Goal: Information Seeking & Learning: Learn about a topic

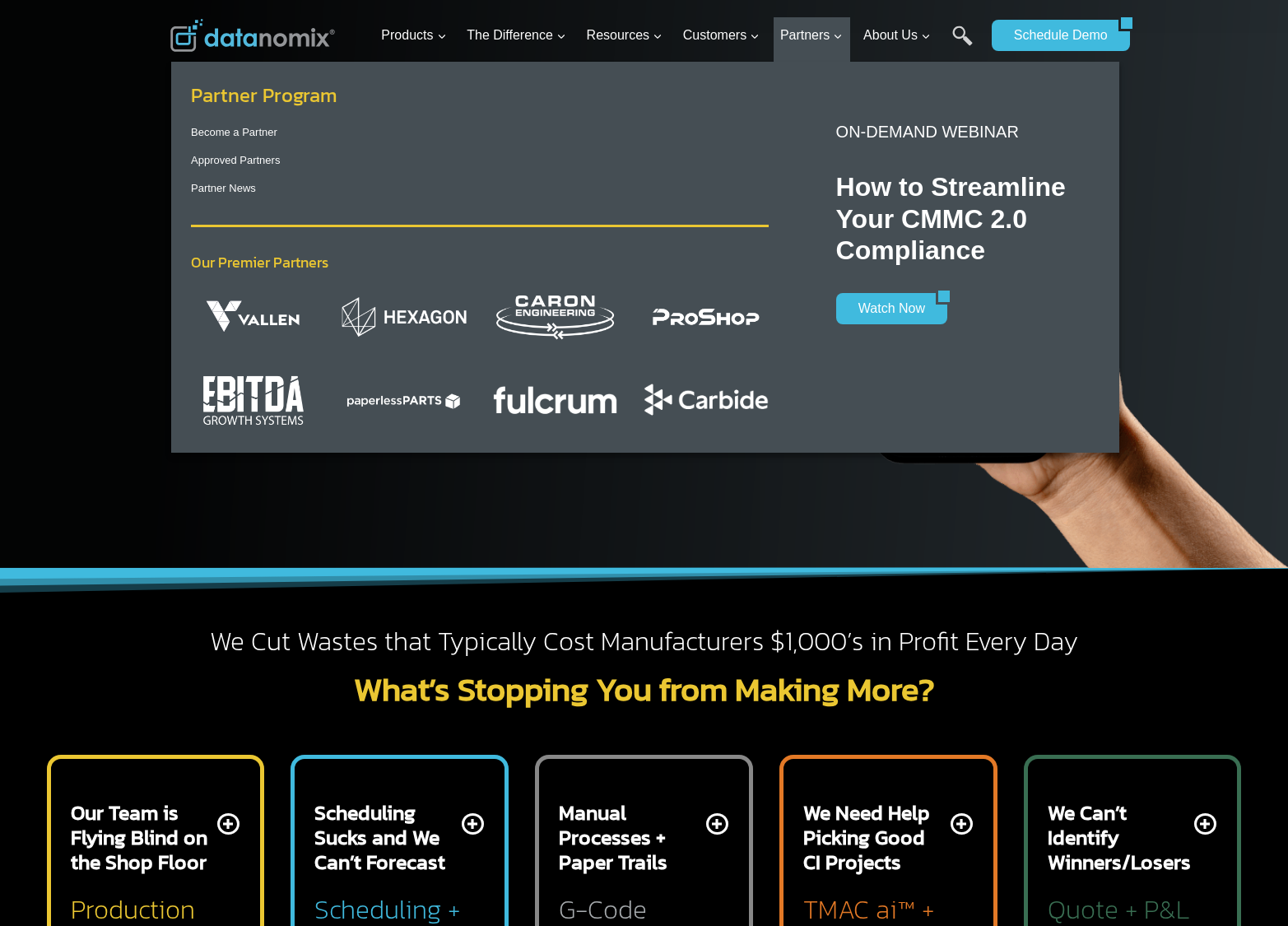
click at [307, 94] on link "Partner Program" at bounding box center [264, 95] width 146 height 29
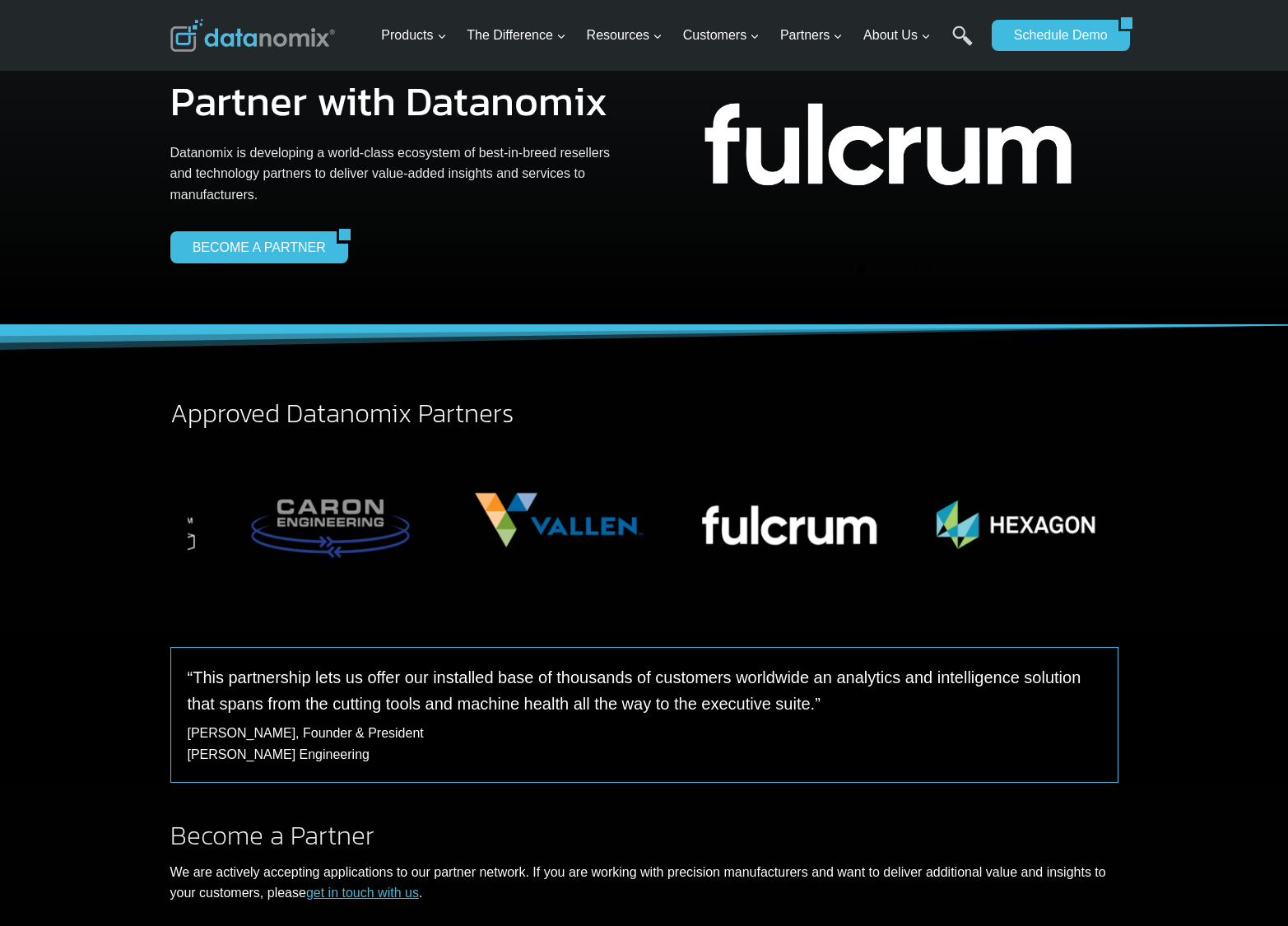
drag, startPoint x: 302, startPoint y: 515, endPoint x: 343, endPoint y: 522, distance: 41.6
click at [342, 521] on img "1 of 12" at bounding box center [331, 519] width 229 height 152
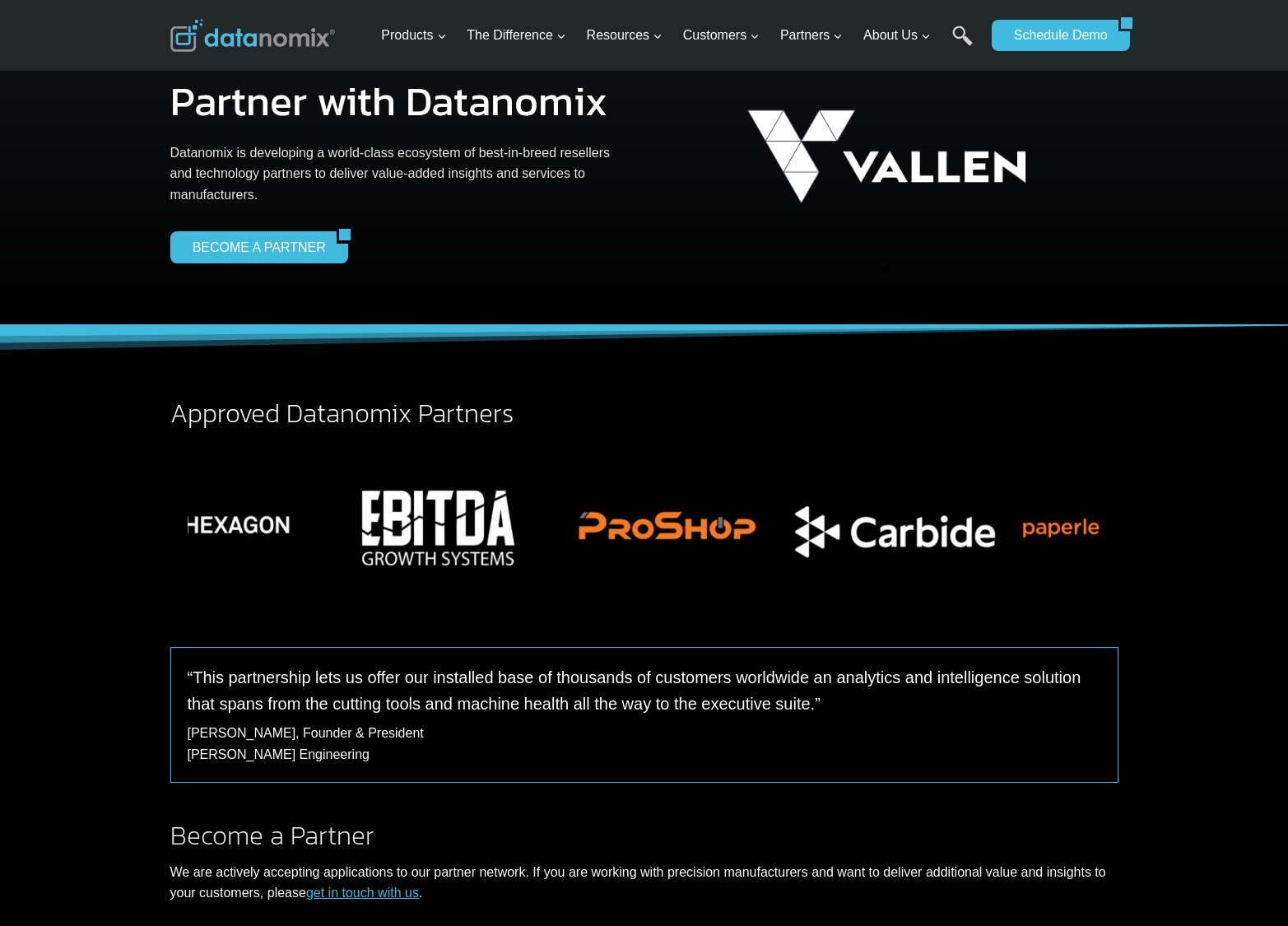
drag, startPoint x: 1002, startPoint y: 525, endPoint x: 240, endPoint y: 581, distance: 764.1
click at [240, 581] on img "4 of 12" at bounding box center [209, 519] width 229 height 152
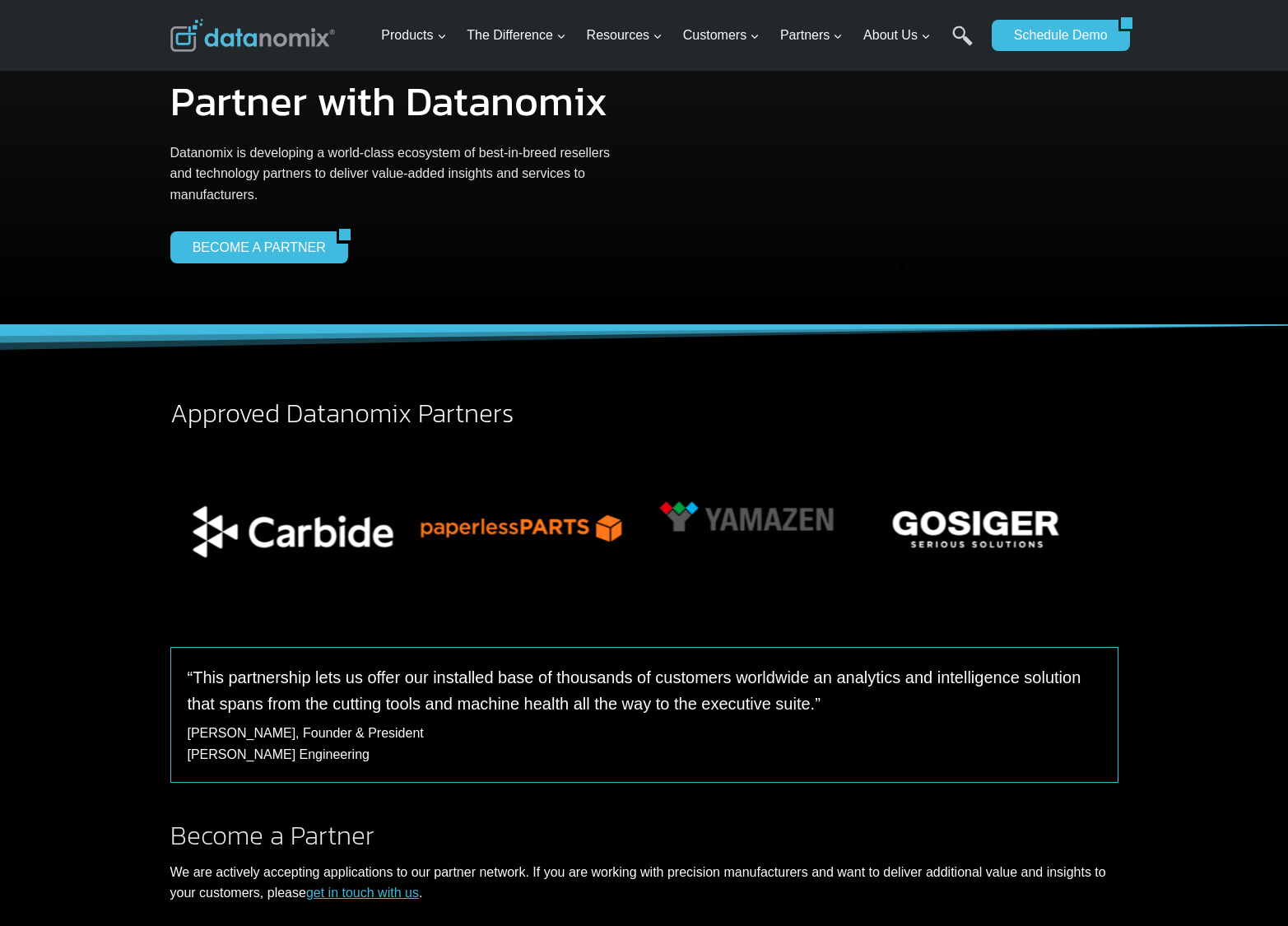
drag, startPoint x: 887, startPoint y: 549, endPoint x: 193, endPoint y: 577, distance: 694.6
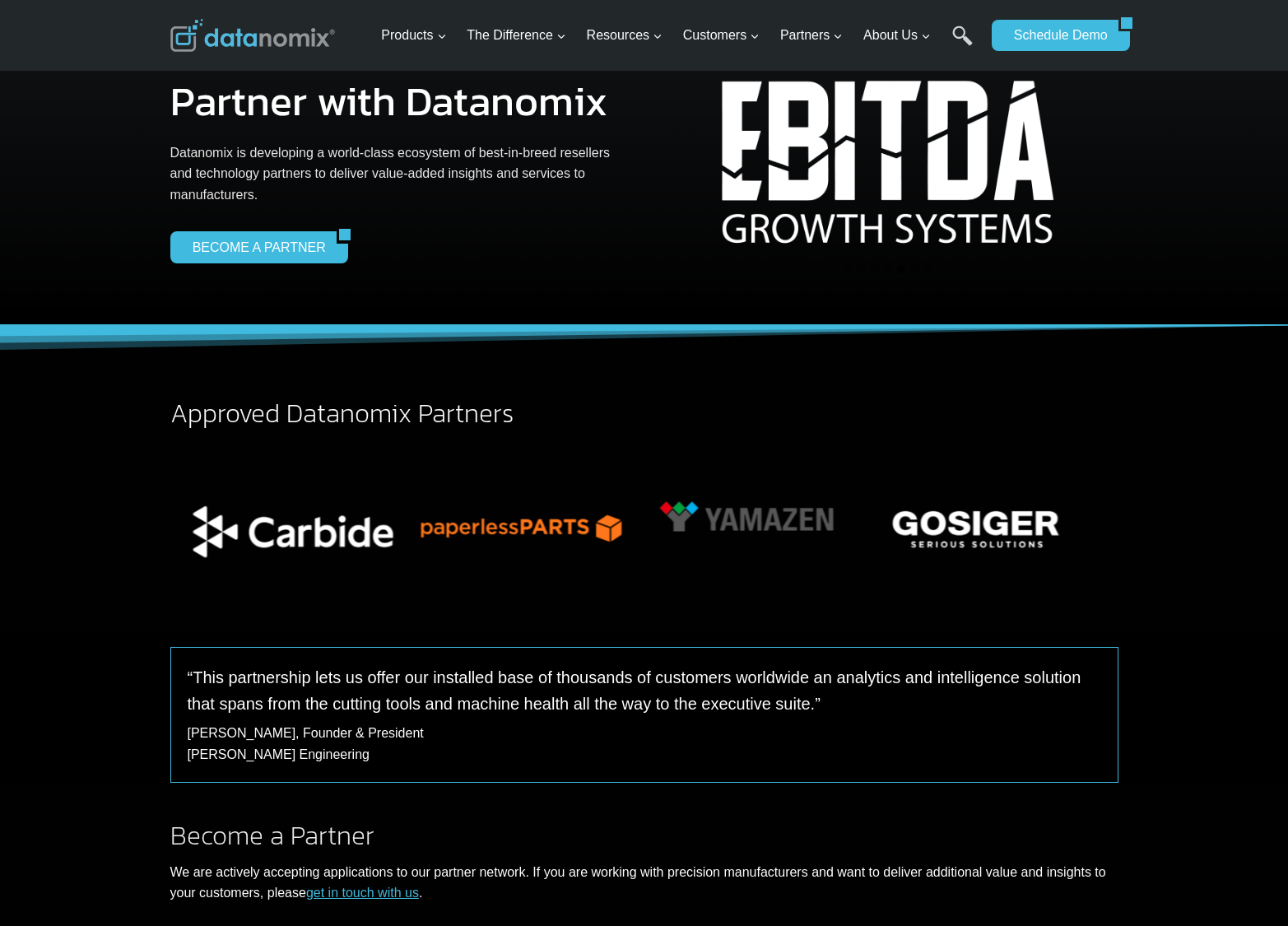
click at [193, 577] on img "7 of 12" at bounding box center [293, 519] width 229 height 152
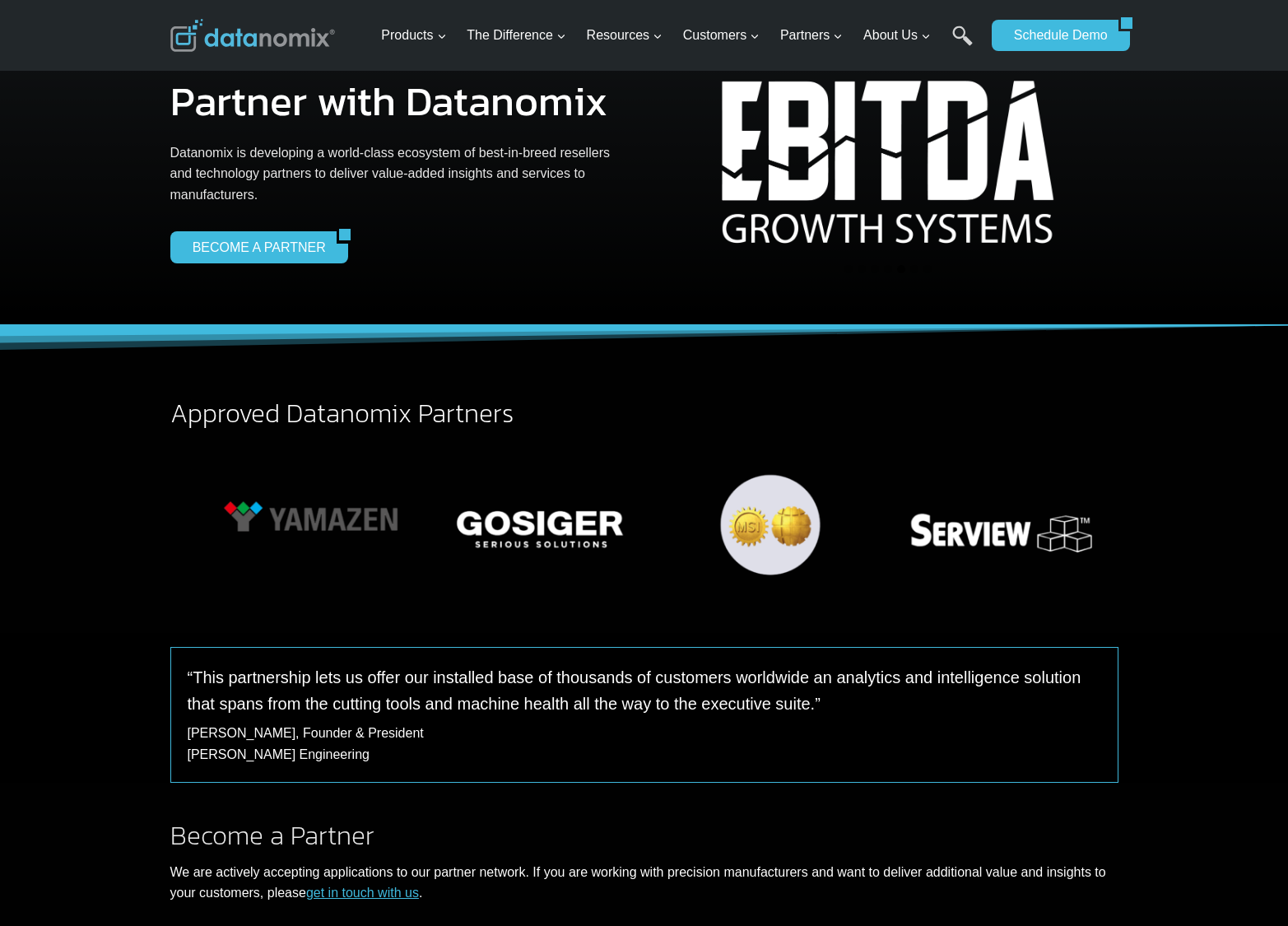
drag, startPoint x: 689, startPoint y: 530, endPoint x: 531, endPoint y: 541, distance: 158.4
click at [428, 541] on img "10 of 12" at bounding box center [542, 519] width 229 height 152
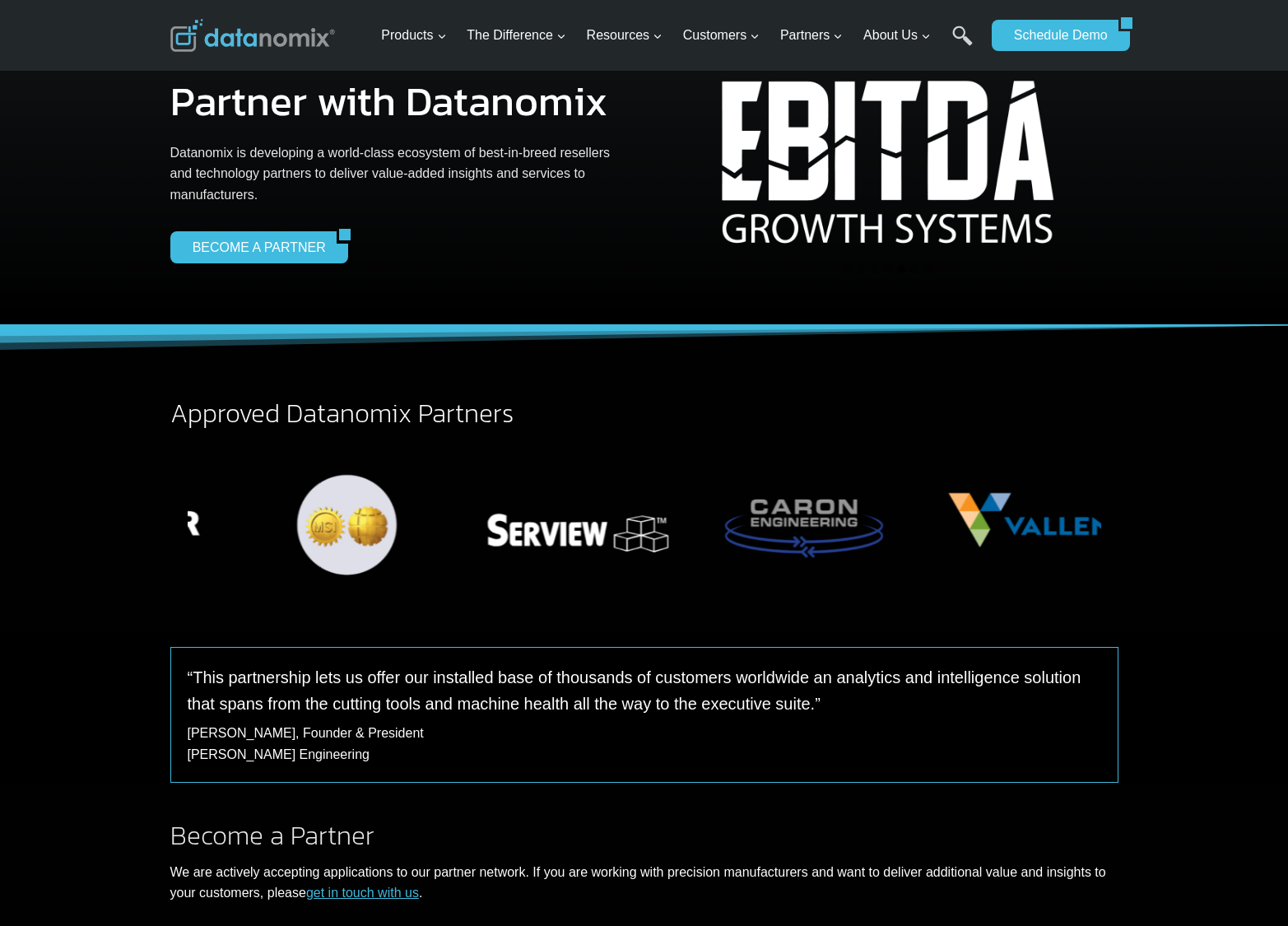
drag, startPoint x: 764, startPoint y: 533, endPoint x: 633, endPoint y: 540, distance: 131.2
click at [690, 539] on img "1 of 12" at bounding box center [804, 519] width 229 height 152
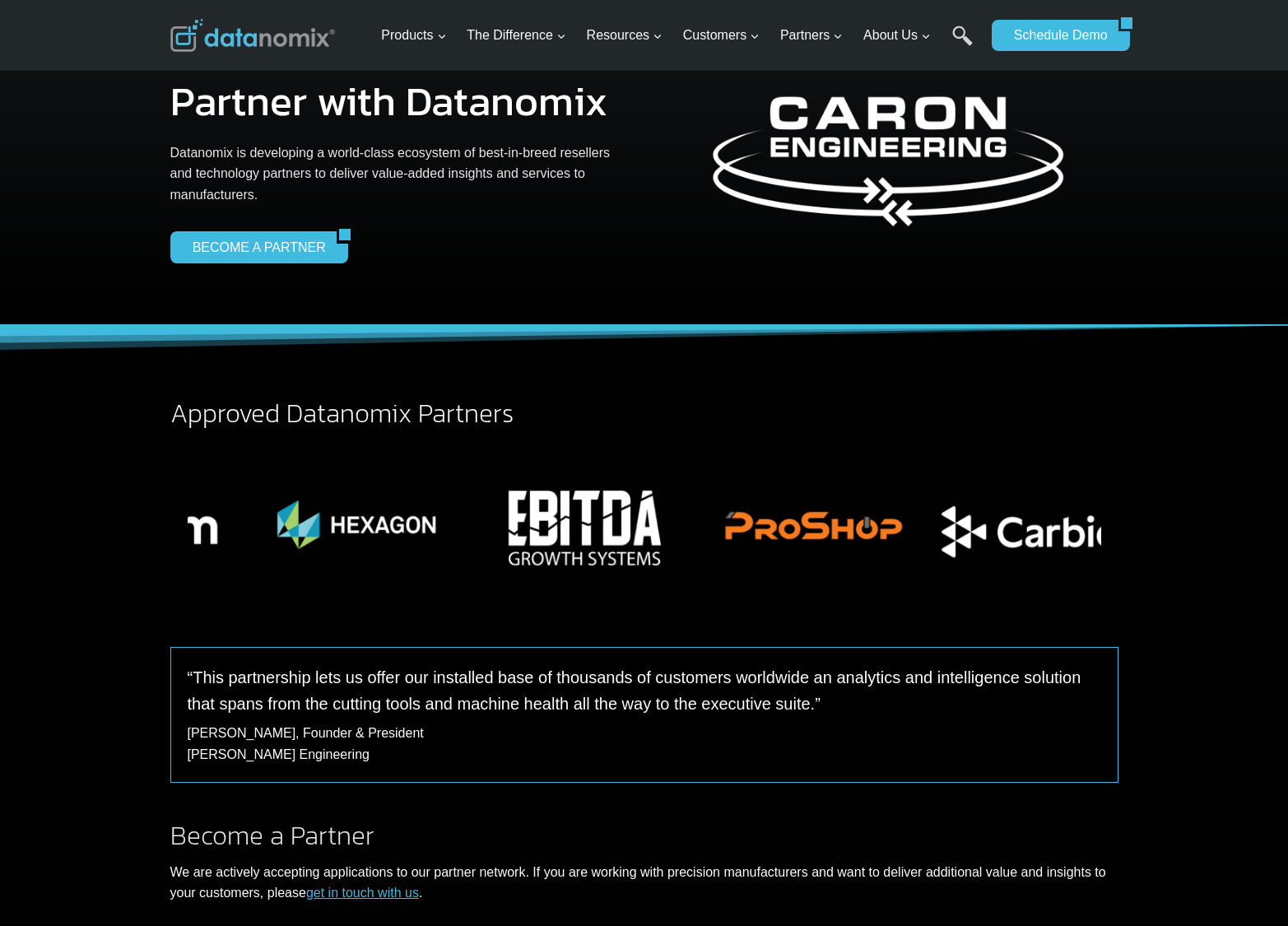
drag, startPoint x: 912, startPoint y: 530, endPoint x: 579, endPoint y: 560, distance: 334.3
click at [699, 560] on img "6 of 12" at bounding box center [814, 519] width 229 height 152
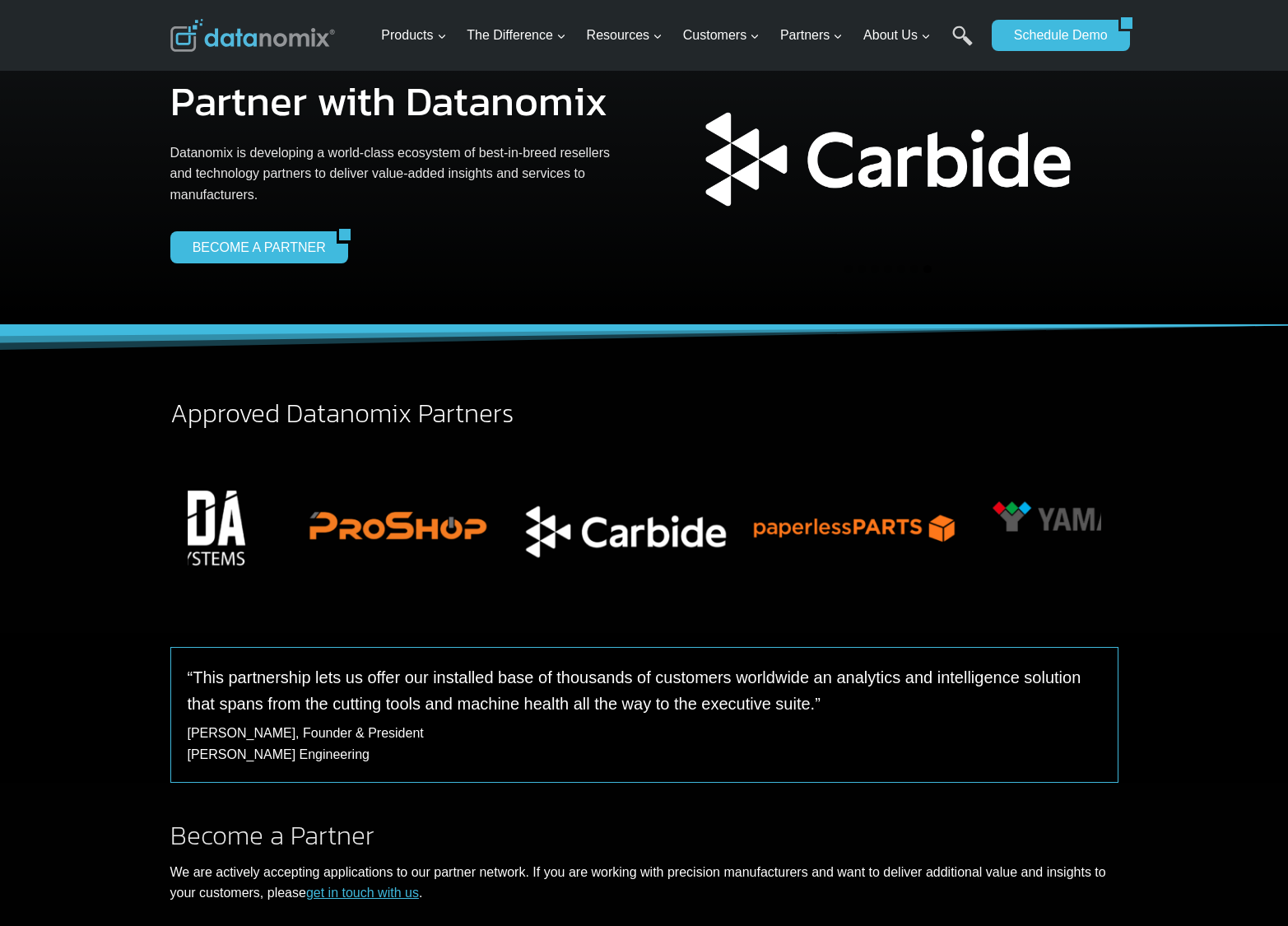
drag, startPoint x: 692, startPoint y: 527, endPoint x: 460, endPoint y: 541, distance: 232.4
click at [512, 538] on img "7 of 12" at bounding box center [627, 519] width 229 height 152
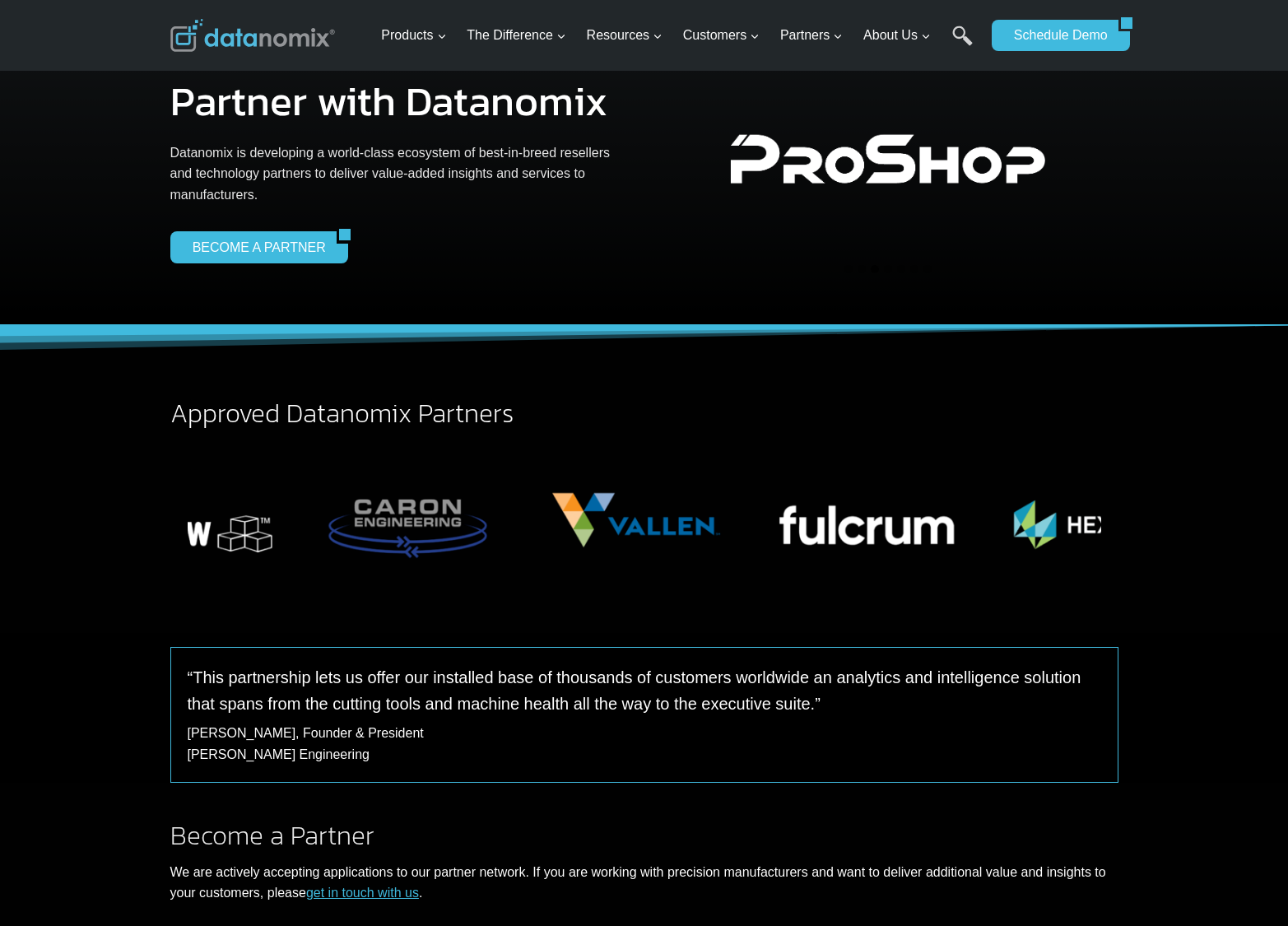
drag, startPoint x: 635, startPoint y: 532, endPoint x: 445, endPoint y: 537, distance: 190.1
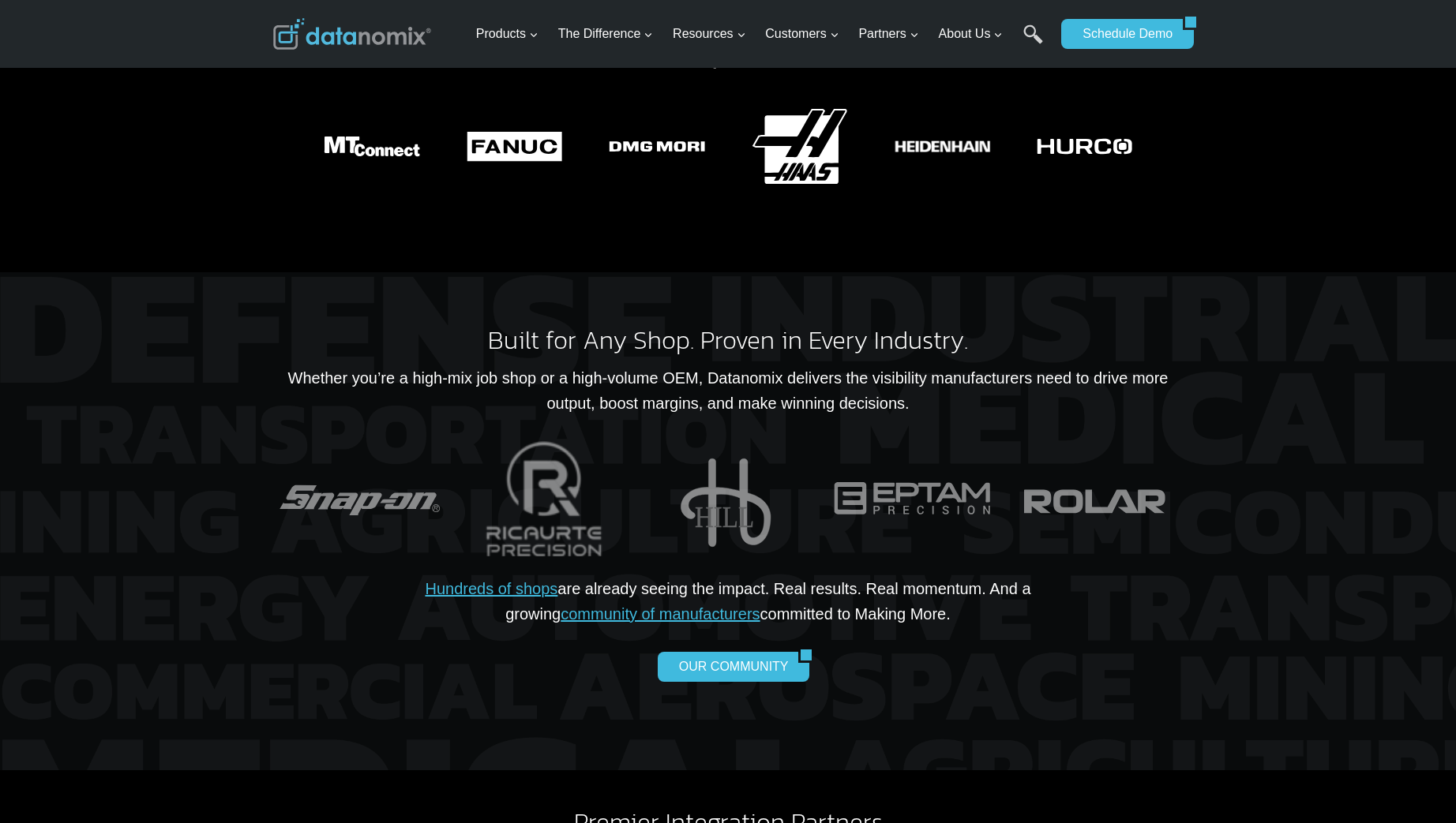
scroll to position [2856, 0]
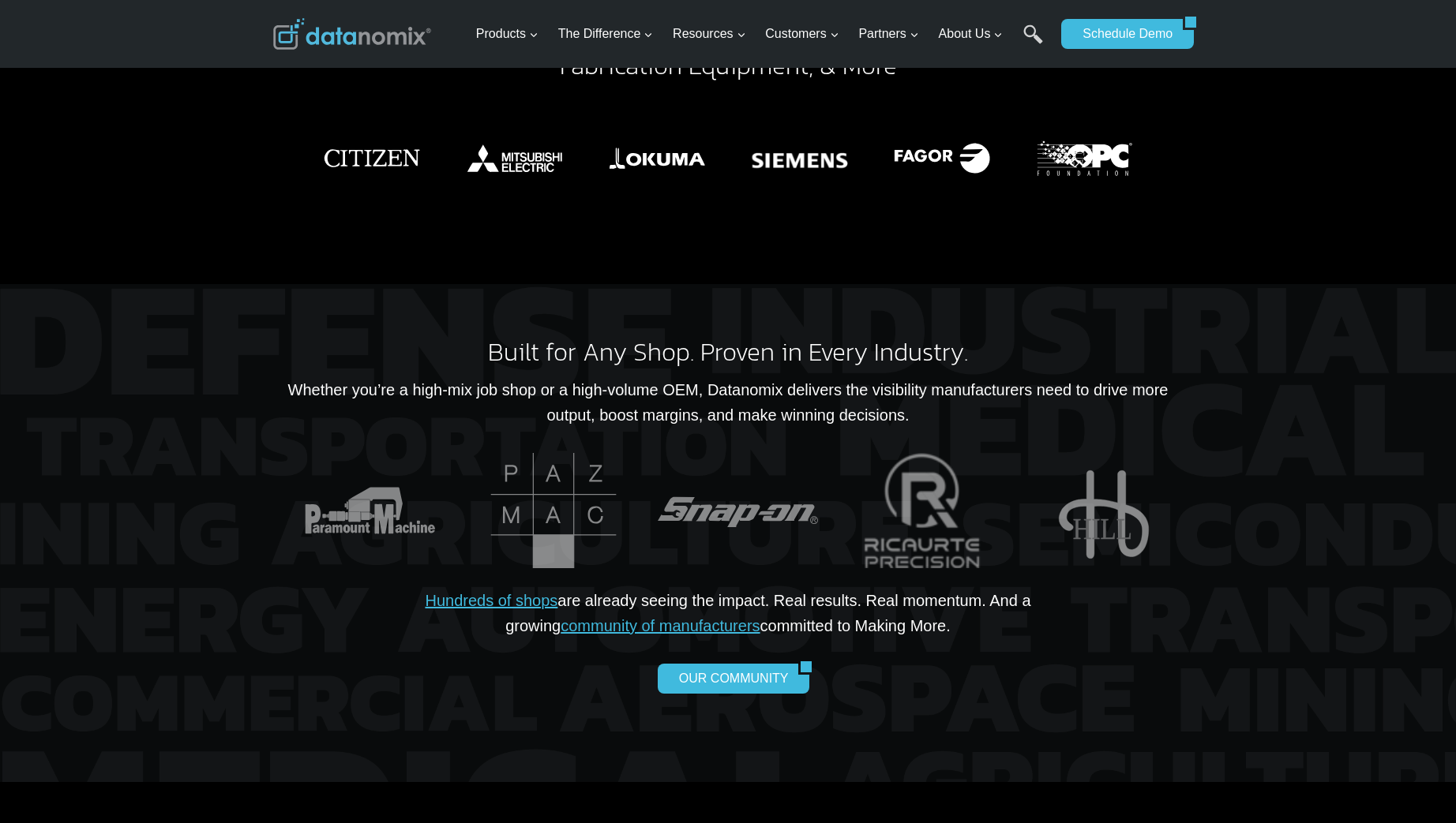
drag, startPoint x: 355, startPoint y: 461, endPoint x: 1037, endPoint y: 449, distance: 682.1
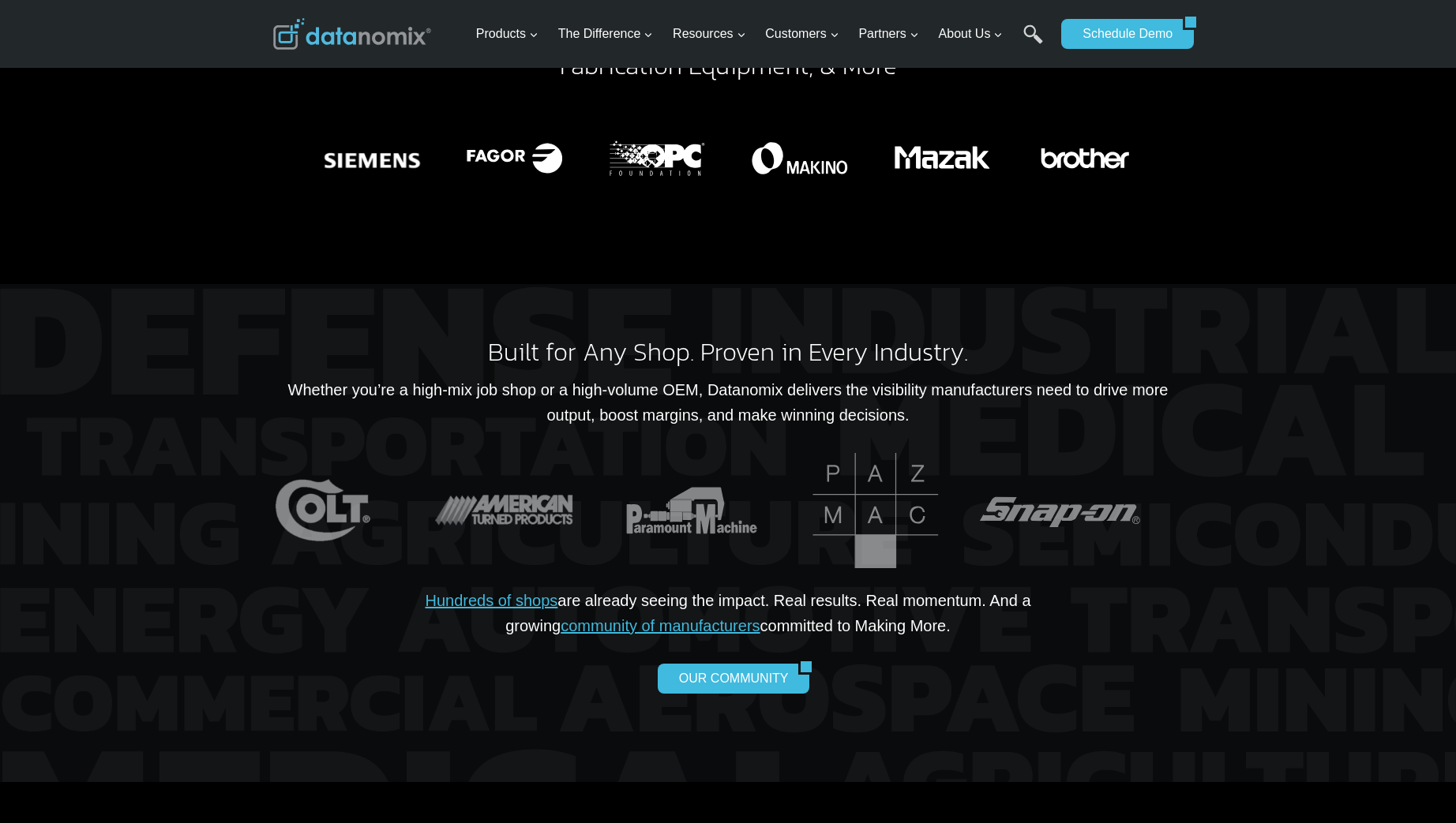
drag, startPoint x: 865, startPoint y: 467, endPoint x: 396, endPoint y: 500, distance: 470.2
click at [421, 500] on img "24 of 24" at bounding box center [507, 511] width 173 height 115
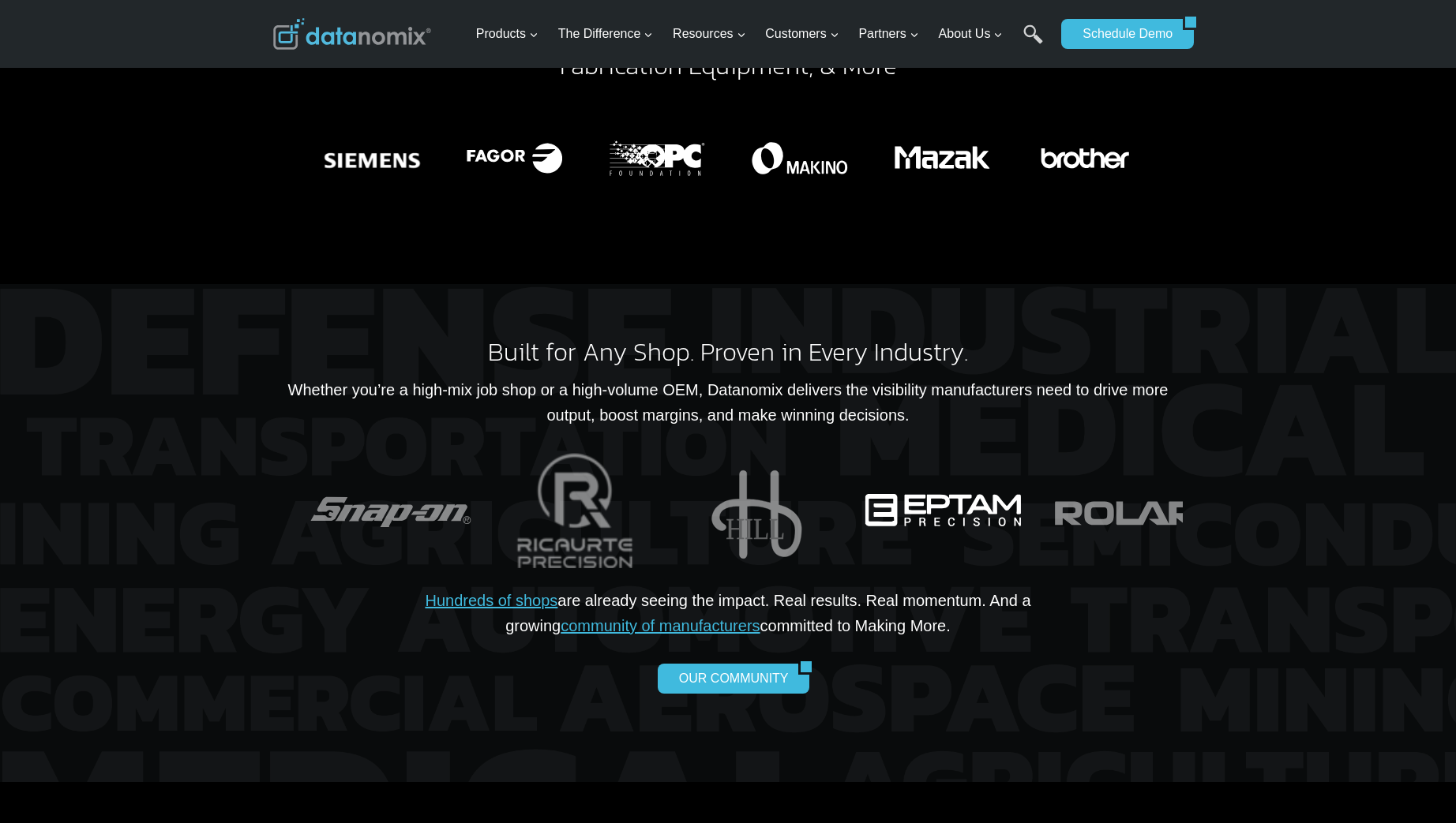
drag, startPoint x: 1104, startPoint y: 455, endPoint x: 671, endPoint y: 488, distance: 434.3
click at [857, 487] on img "6 of 24" at bounding box center [943, 511] width 173 height 115
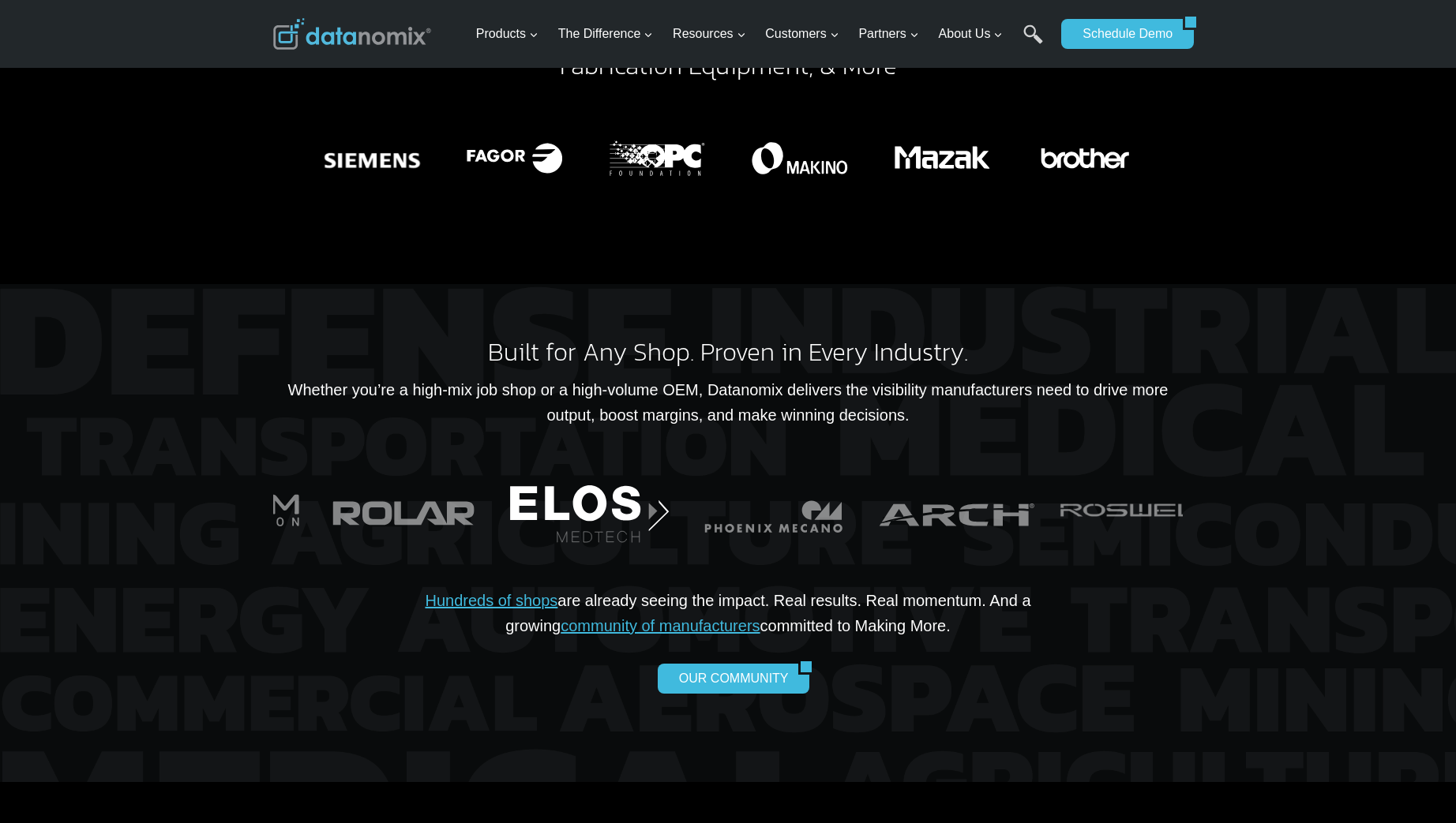
drag, startPoint x: 1114, startPoint y: 456, endPoint x: 526, endPoint y: 499, distance: 589.6
click at [526, 499] on img "8 of 24" at bounding box center [590, 511] width 173 height 115
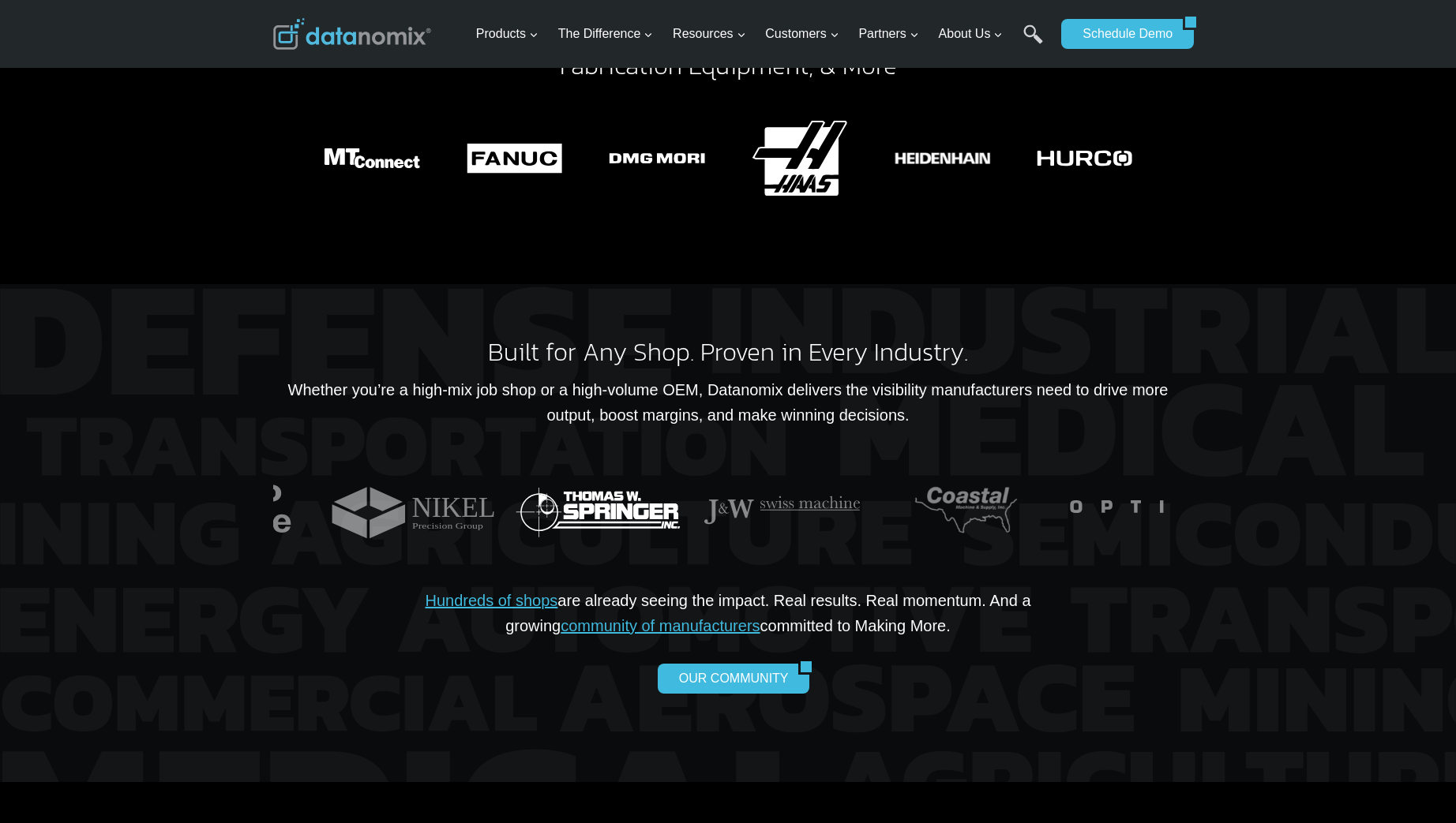
drag, startPoint x: 1077, startPoint y: 461, endPoint x: 580, endPoint y: 506, distance: 499.0
click at [580, 506] on img "16 of 24" at bounding box center [598, 511] width 173 height 115
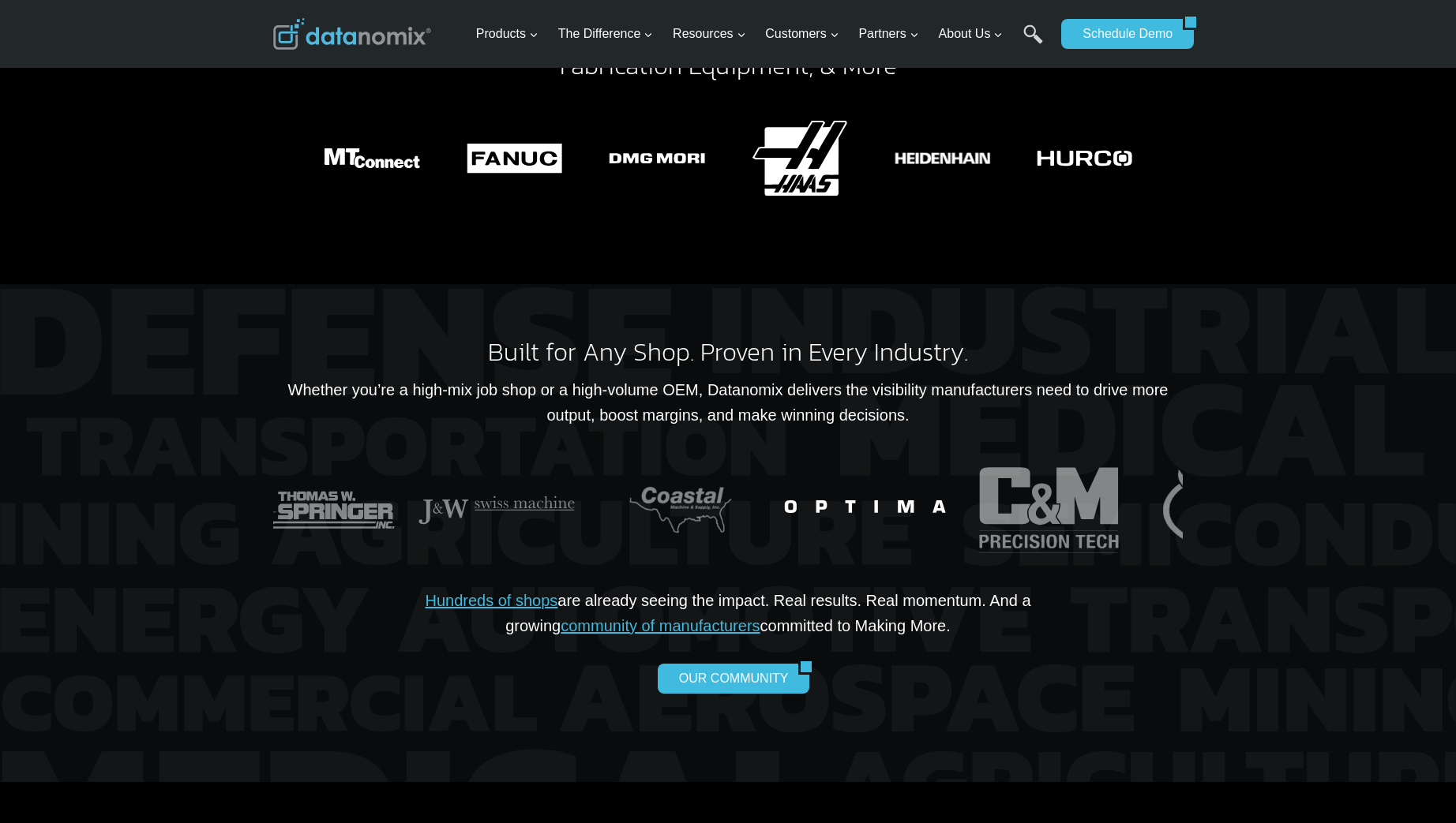
drag, startPoint x: 1080, startPoint y: 460, endPoint x: 797, endPoint y: 497, distance: 285.4
click at [799, 497] on img "19 of 24" at bounding box center [865, 511] width 173 height 115
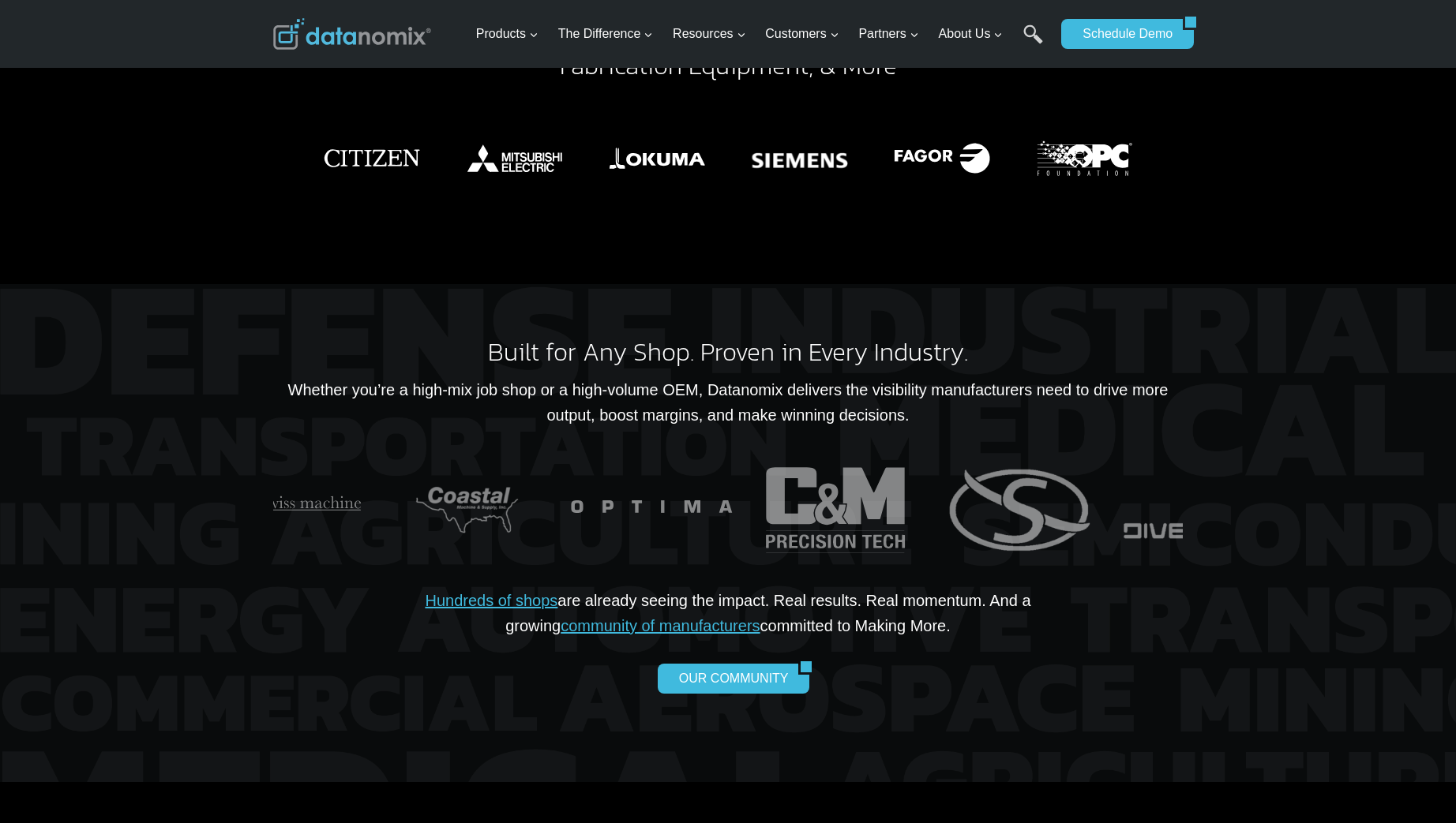
drag, startPoint x: 1136, startPoint y: 458, endPoint x: 773, endPoint y: 509, distance: 366.6
click at [933, 508] on img "21 of 24" at bounding box center [1020, 511] width 173 height 115
